Goal: Task Accomplishment & Management: Use online tool/utility

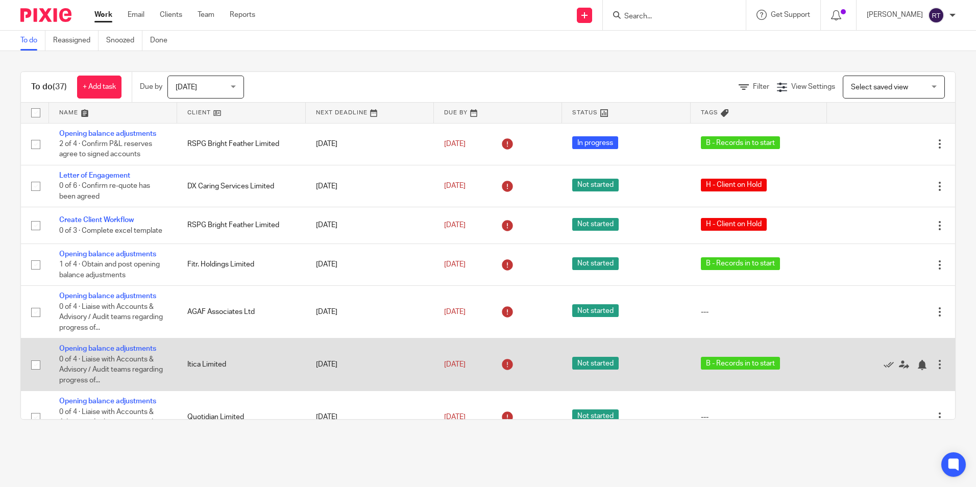
scroll to position [255, 0]
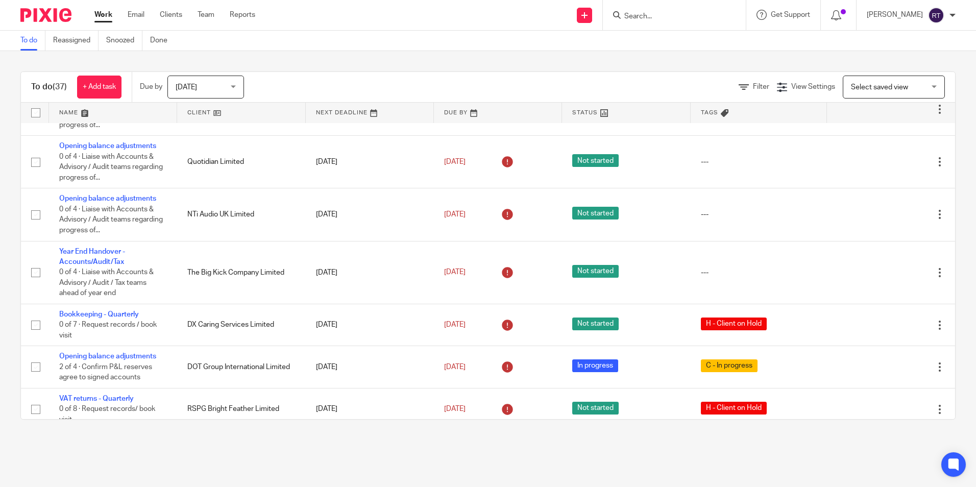
click at [202, 116] on link at bounding box center [241, 113] width 128 height 20
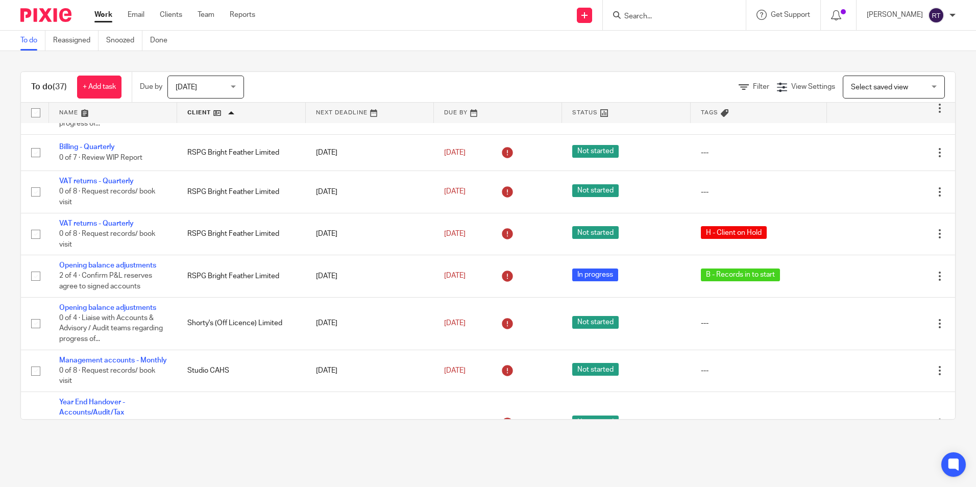
scroll to position [1021, 0]
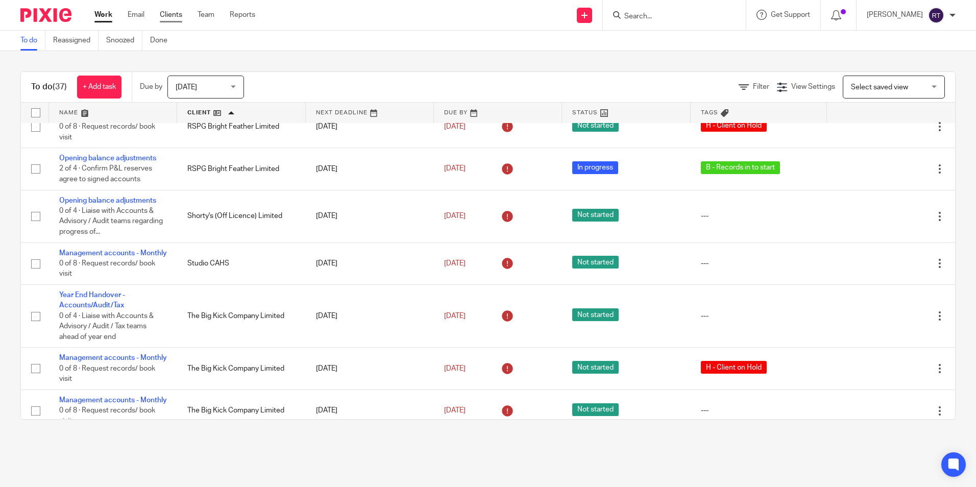
drag, startPoint x: 170, startPoint y: 21, endPoint x: 173, endPoint y: 16, distance: 5.7
click at [170, 20] on div "Work Email Clients Team Reports Work Email Clients Team Reports Settings" at bounding box center [177, 15] width 186 height 30
click at [174, 15] on link "Clients" at bounding box center [171, 15] width 22 height 10
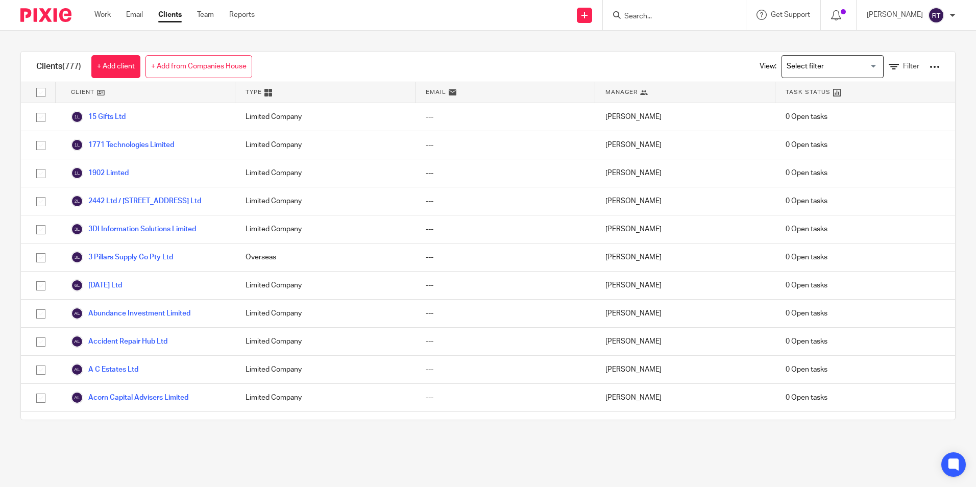
click at [641, 18] on input "Search" at bounding box center [669, 16] width 92 height 9
type input "cul"
click at [658, 37] on link at bounding box center [684, 39] width 127 height 15
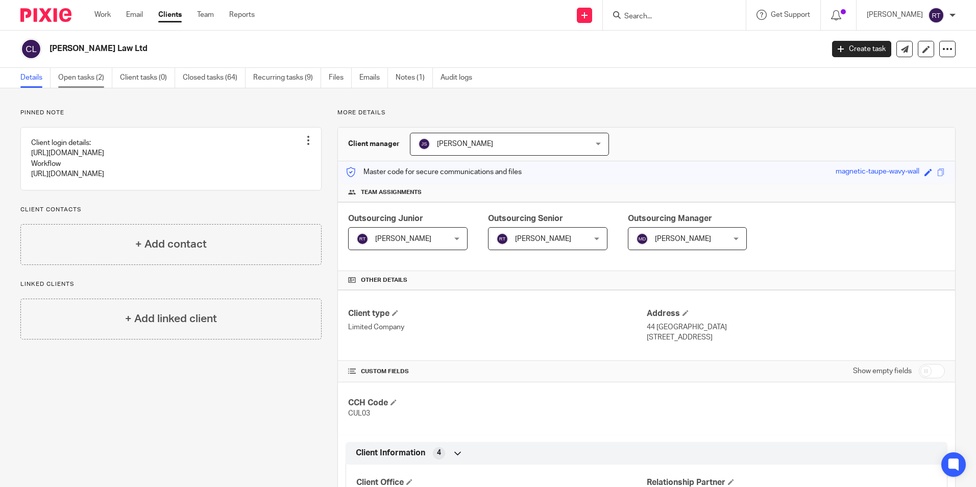
click at [102, 80] on link "Open tasks (2)" at bounding box center [85, 78] width 54 height 20
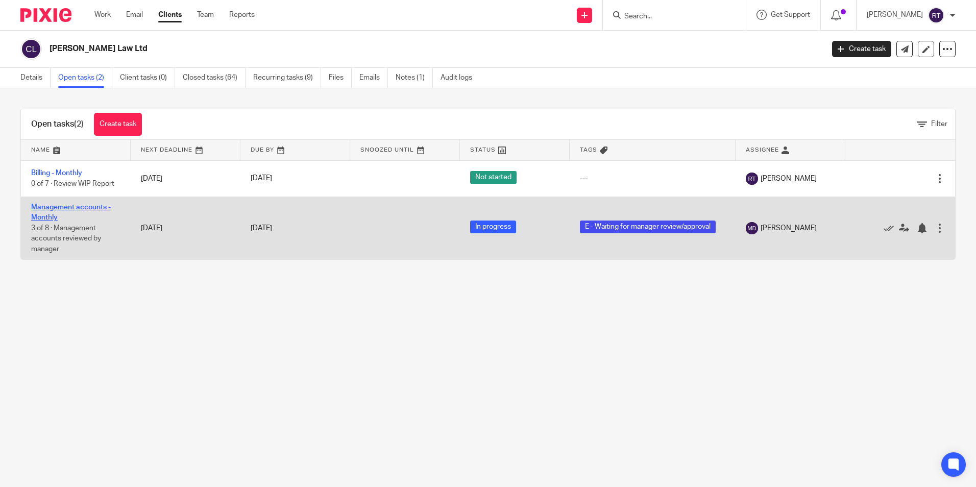
click at [94, 209] on link "Management accounts - Monthly" at bounding box center [71, 212] width 80 height 17
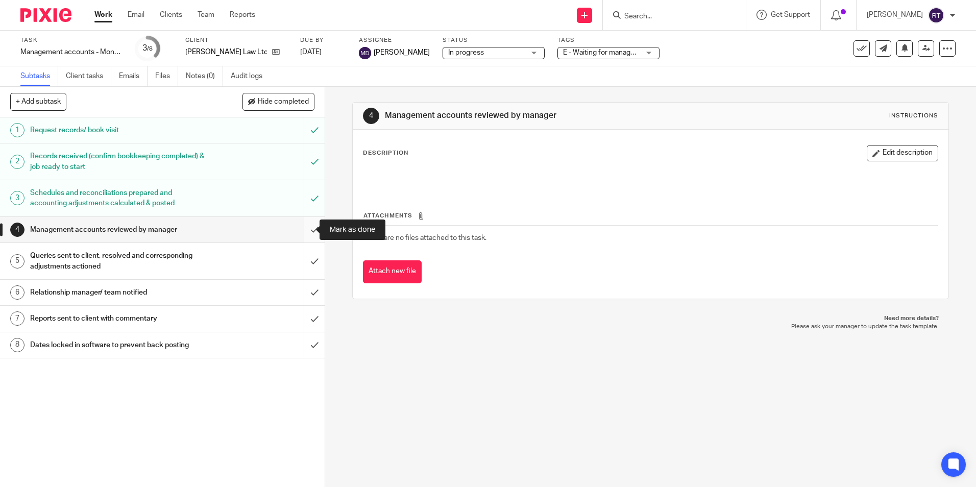
click at [306, 228] on input "submit" at bounding box center [162, 230] width 325 height 26
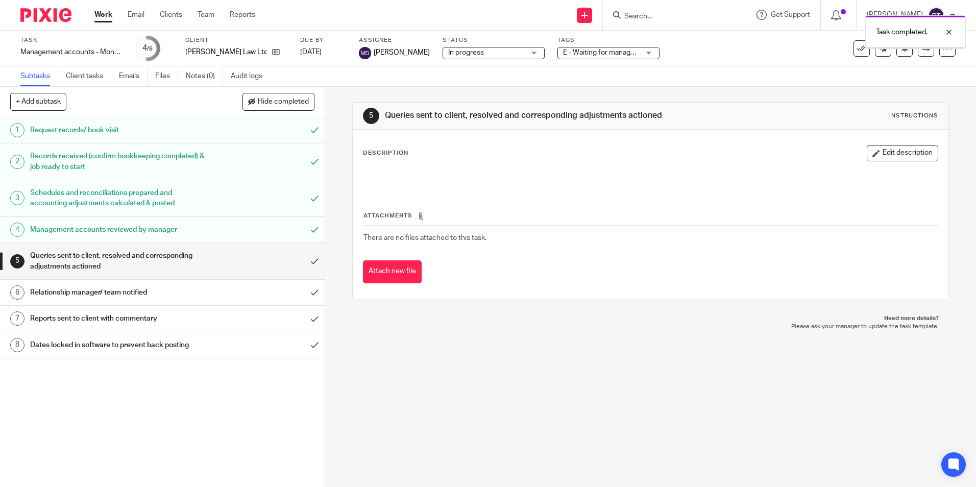
click at [303, 260] on input "submit" at bounding box center [162, 261] width 325 height 36
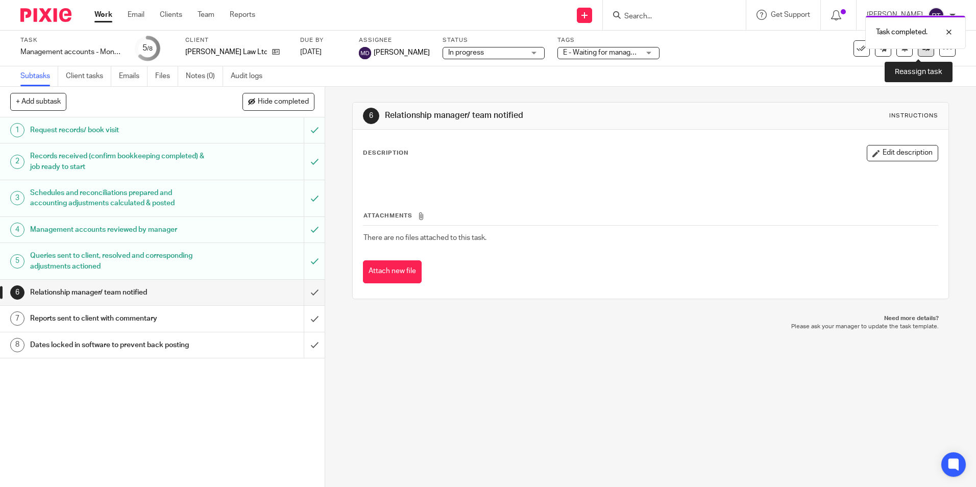
click at [923, 51] on icon at bounding box center [927, 48] width 8 height 8
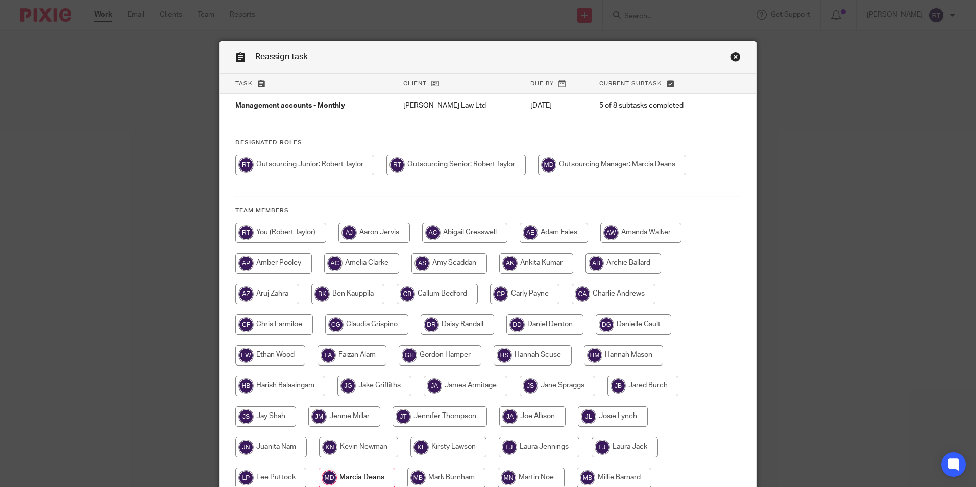
click at [525, 292] on input "radio" at bounding box center [524, 294] width 69 height 20
radio input "true"
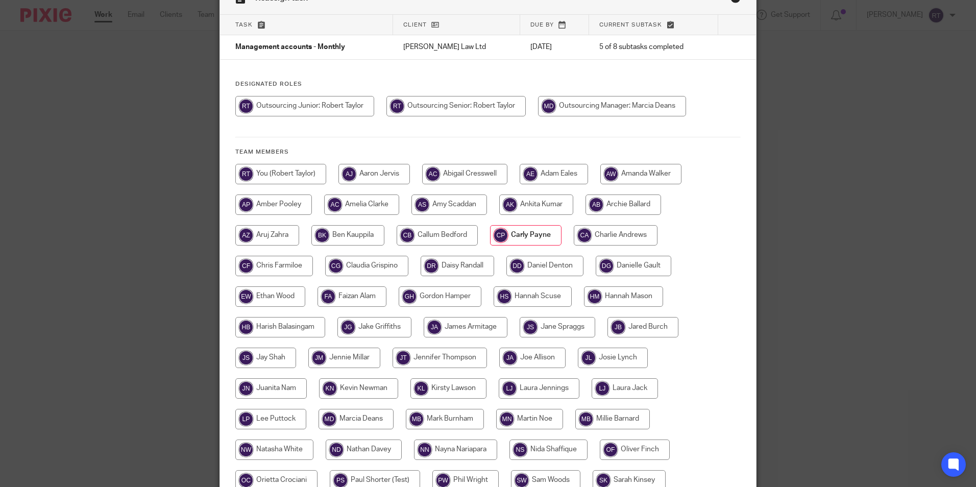
scroll to position [218, 0]
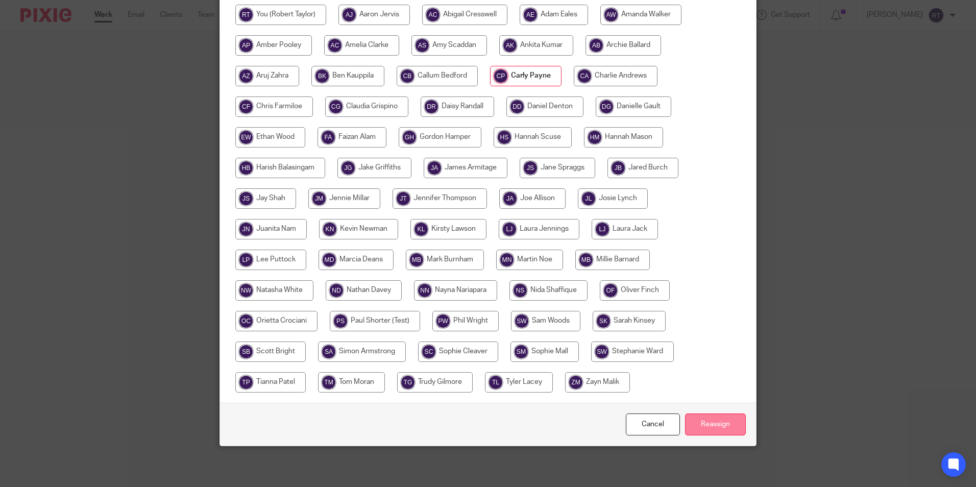
click at [720, 424] on input "Reassign" at bounding box center [715, 425] width 61 height 22
